Goal: Transaction & Acquisition: Purchase product/service

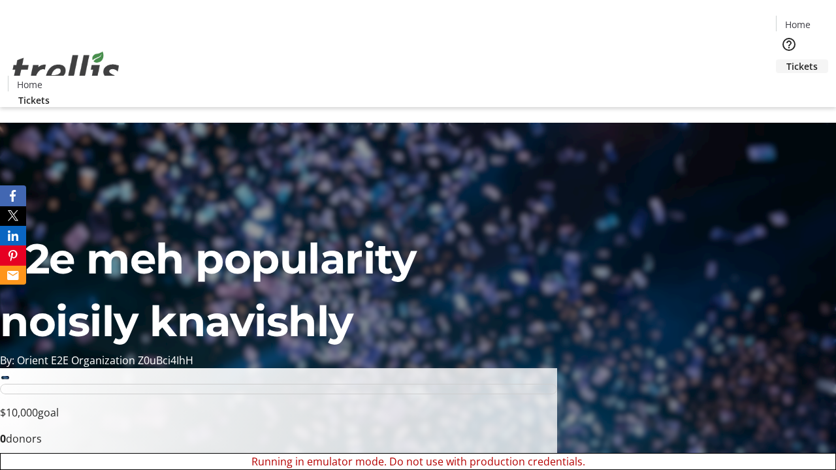
click at [787, 59] on span "Tickets" at bounding box center [802, 66] width 31 height 14
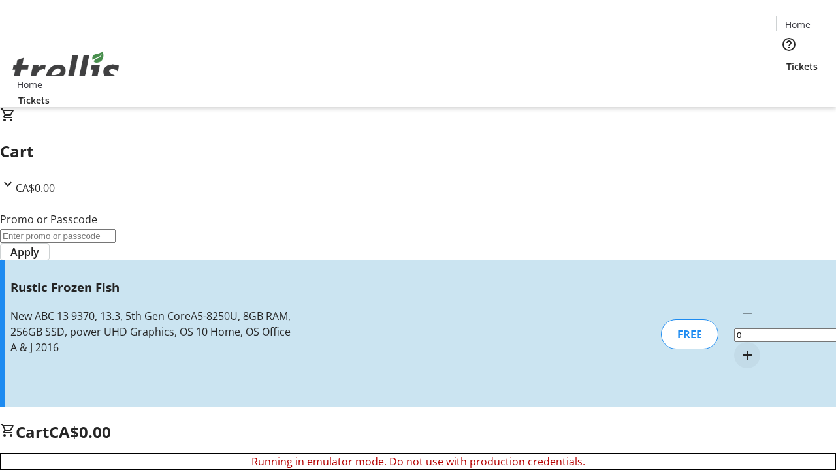
click at [740, 348] on mat-icon "Increment by one" at bounding box center [748, 356] width 16 height 16
type input "1"
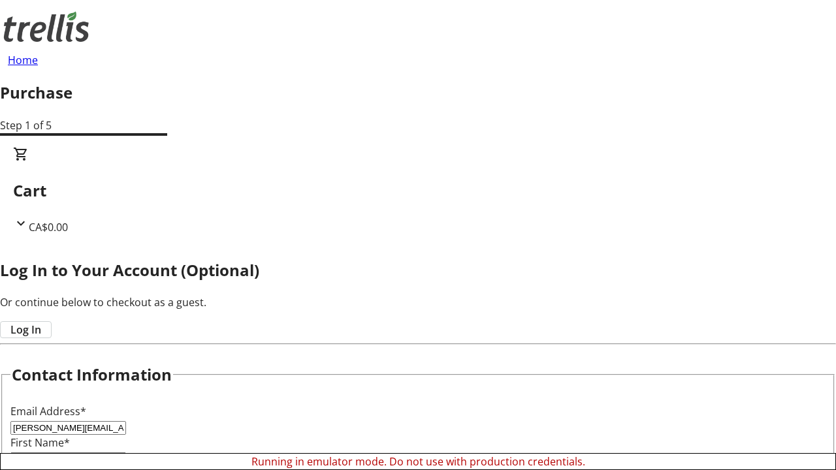
type input "[PERSON_NAME][EMAIL_ADDRESS][DOMAIN_NAME]"
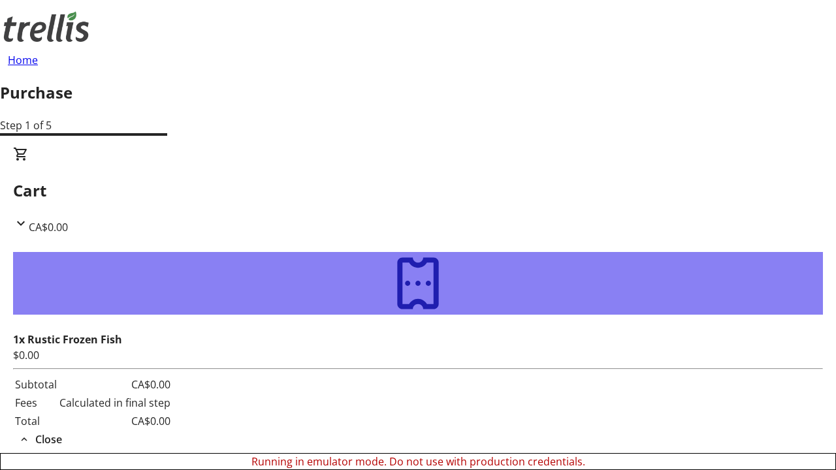
type input "[PERSON_NAME]"
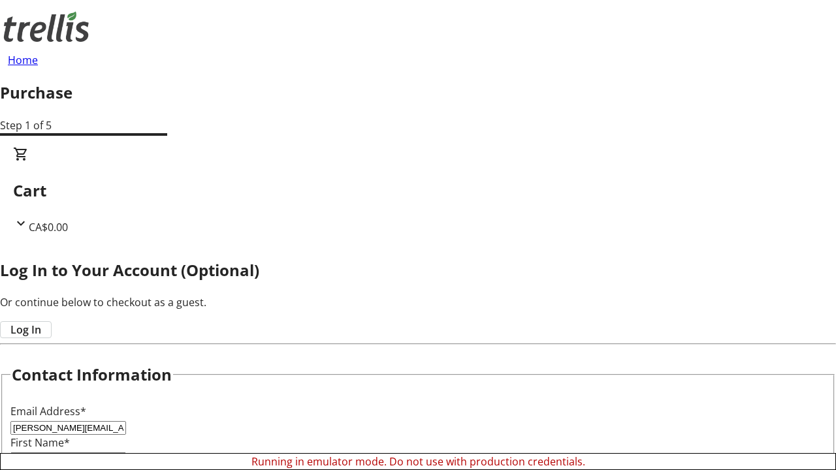
type input "Fadel"
